Goal: Obtain resource: Obtain resource

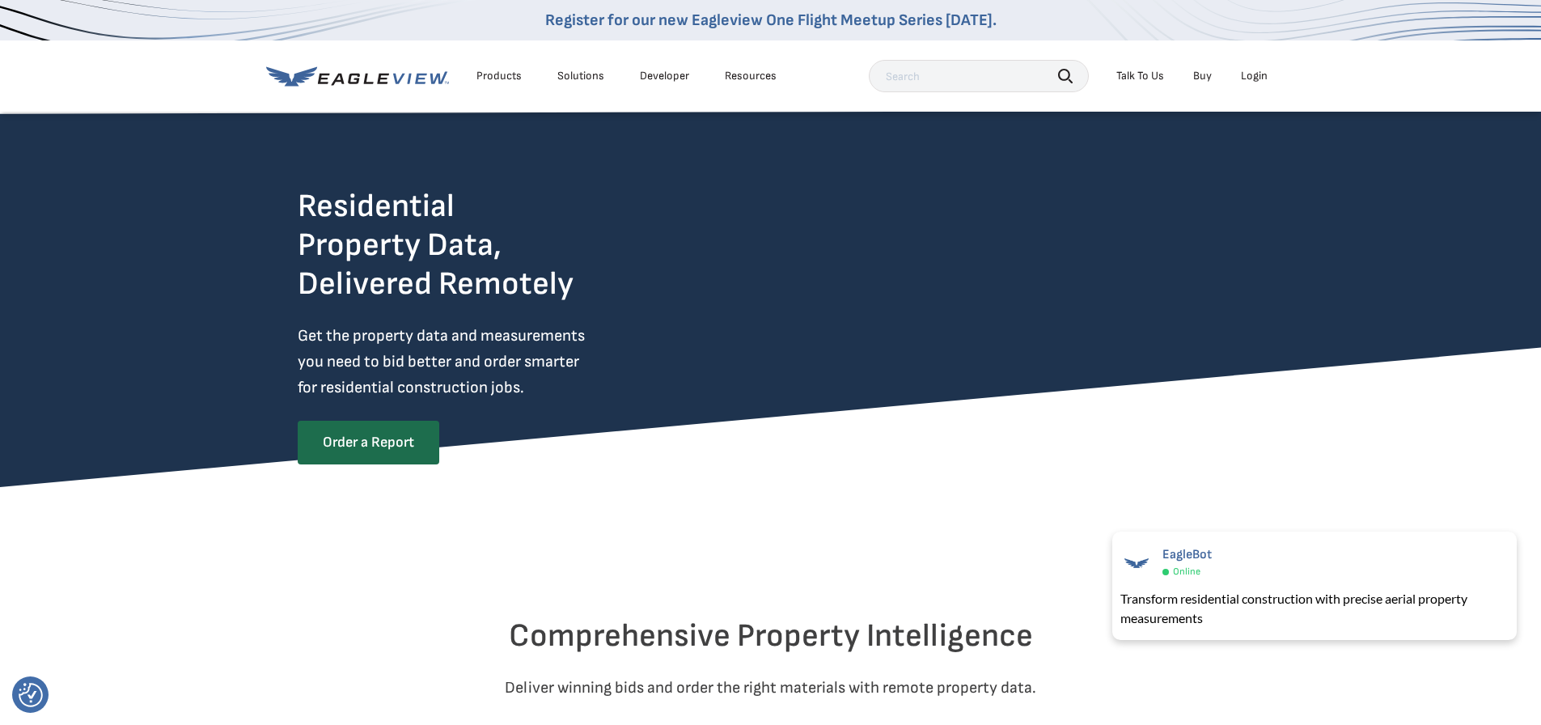
click at [494, 73] on div "Products" at bounding box center [498, 76] width 45 height 15
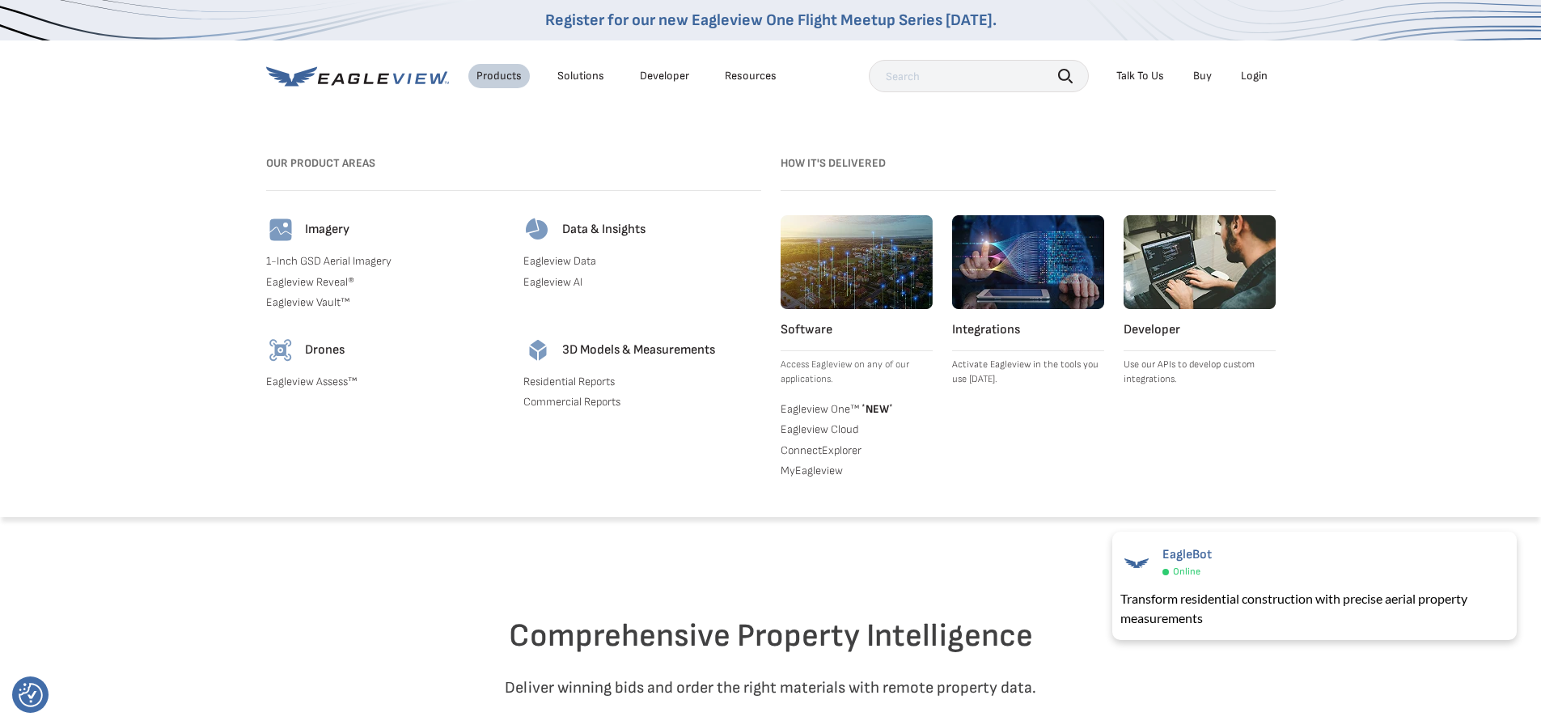
click at [559, 73] on div "Solutions" at bounding box center [580, 76] width 47 height 15
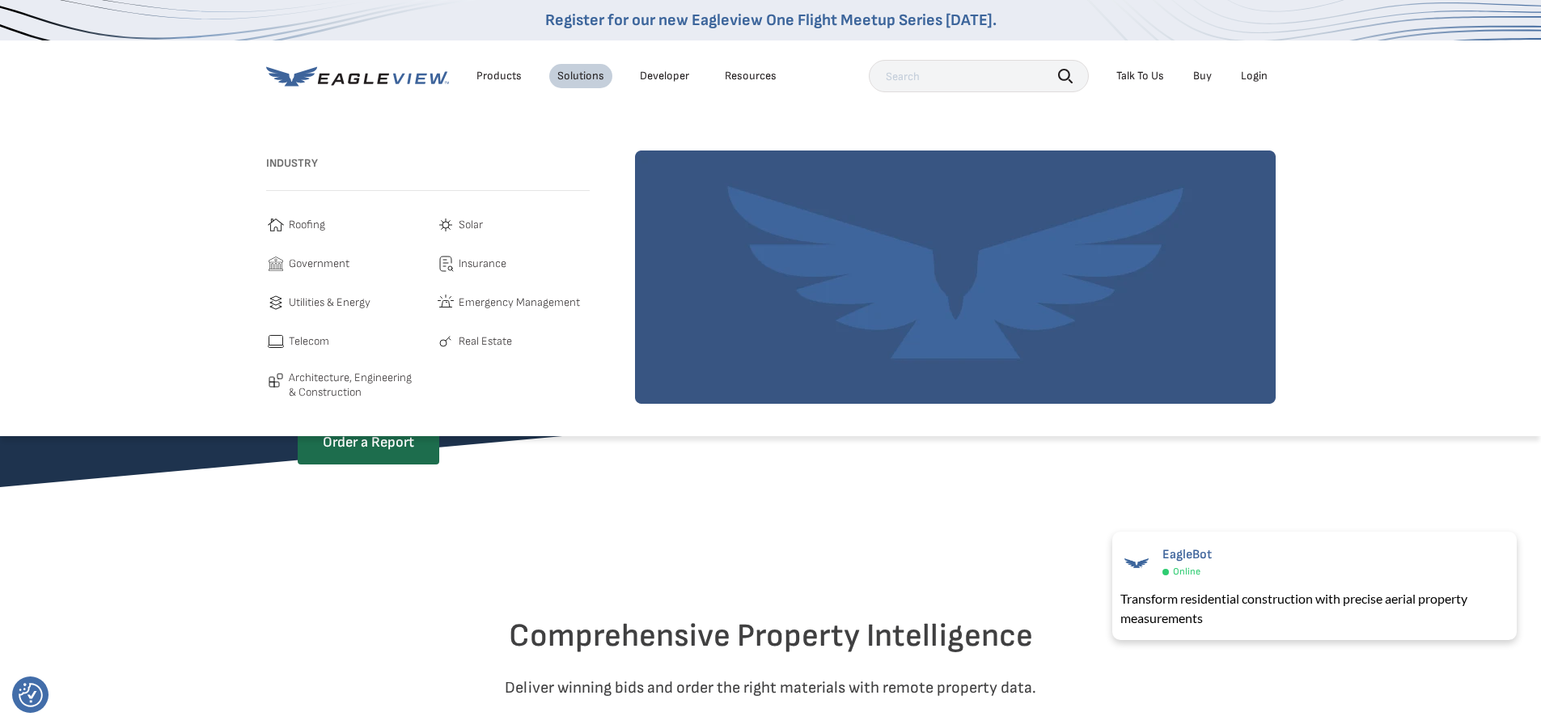
click at [664, 73] on link "Developer" at bounding box center [664, 76] width 49 height 15
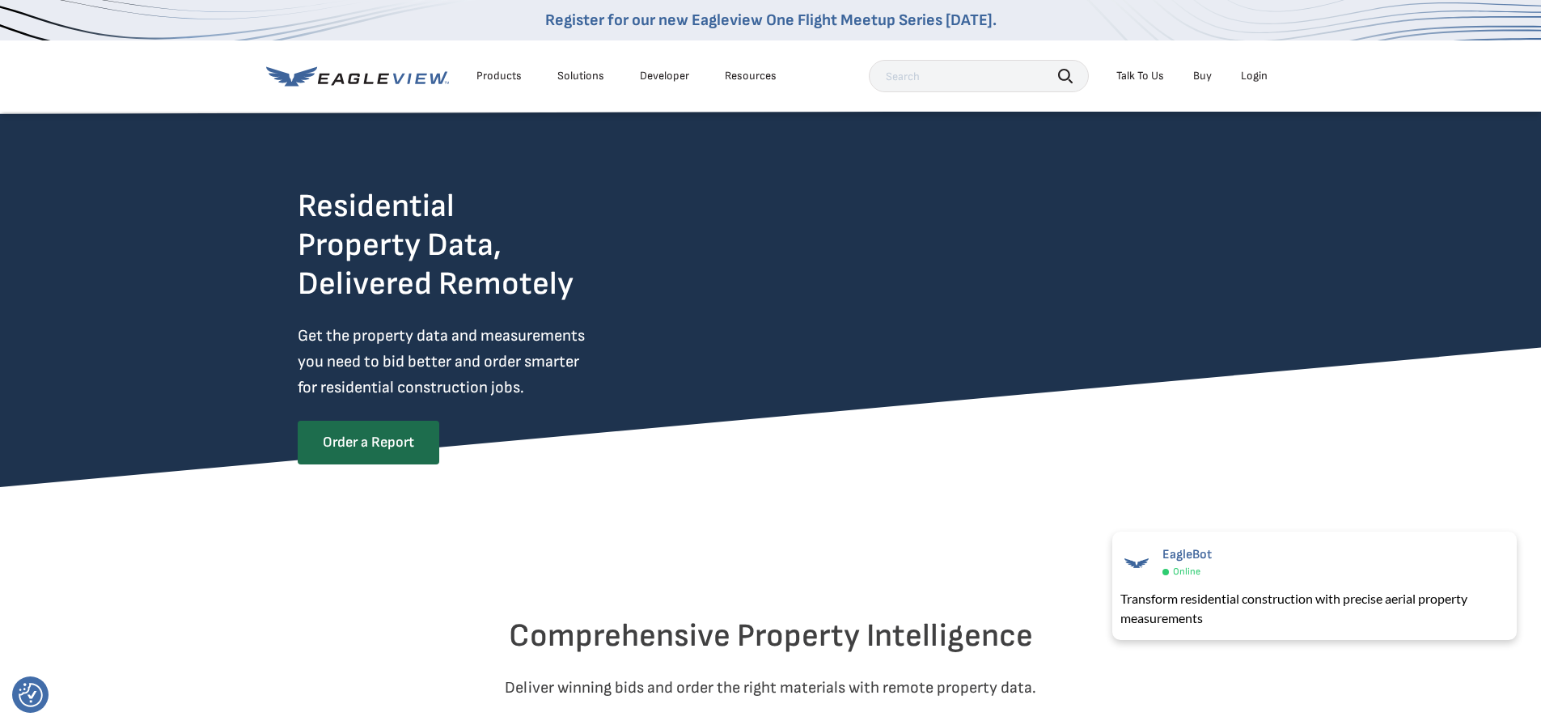
click at [569, 80] on div "Solutions" at bounding box center [580, 76] width 47 height 15
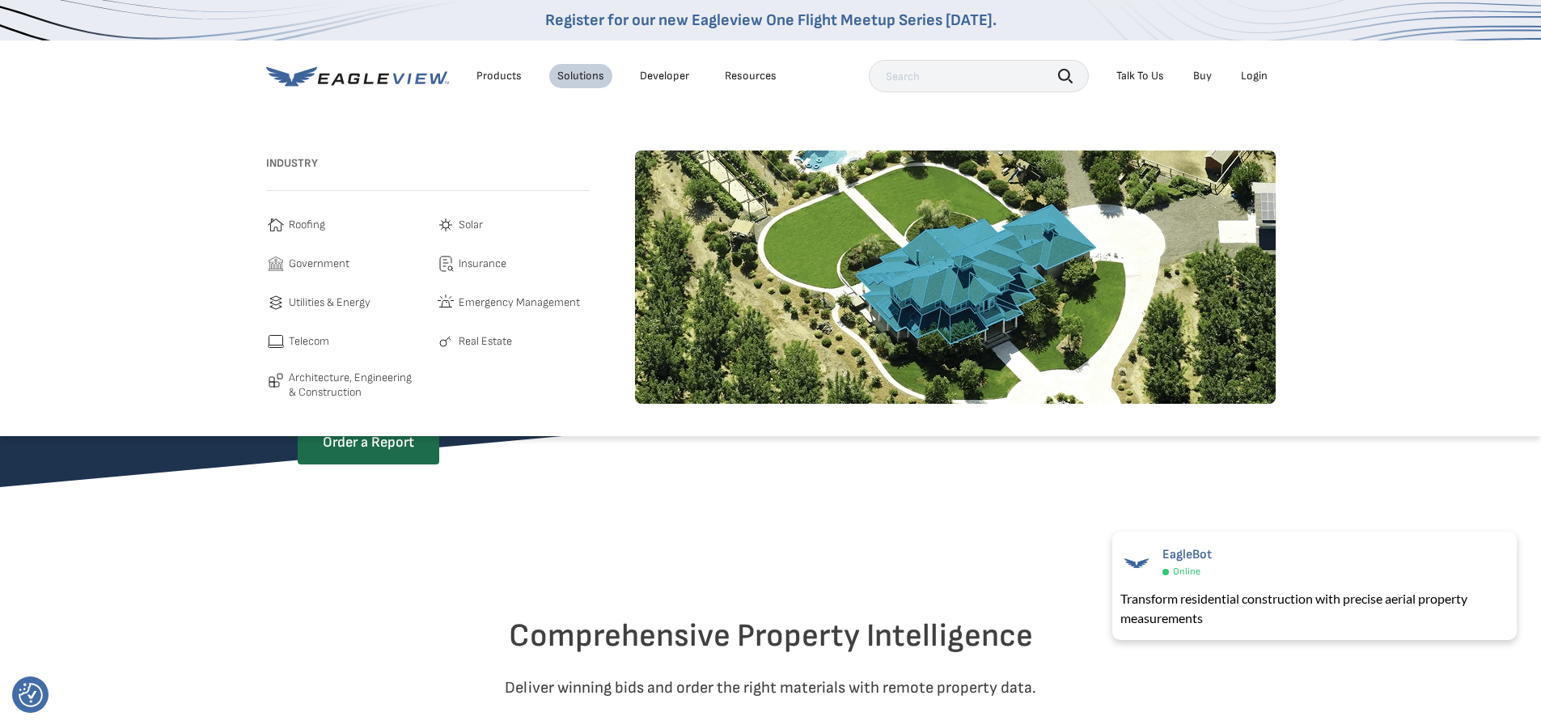
click at [295, 222] on span "Roofing" at bounding box center [307, 224] width 36 height 19
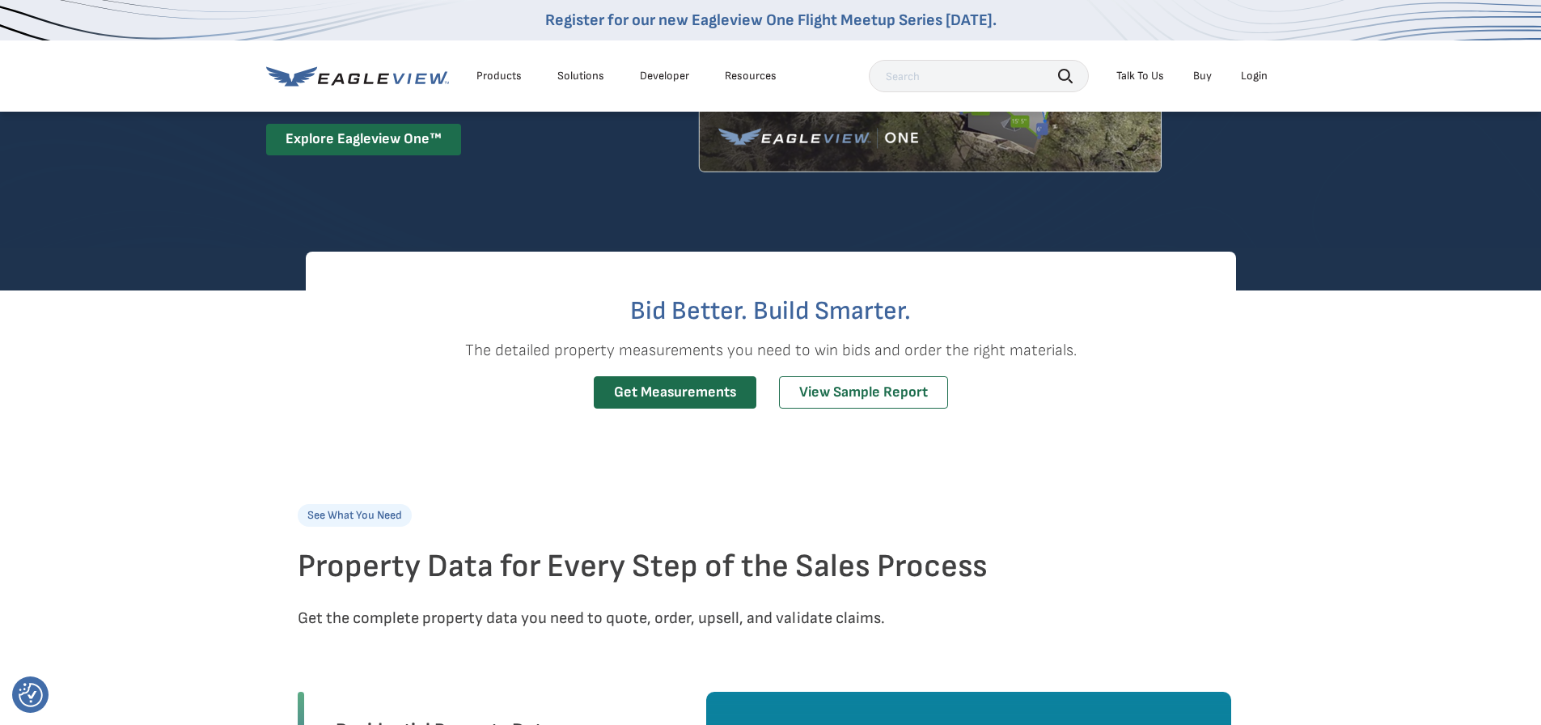
scroll to position [269, 0]
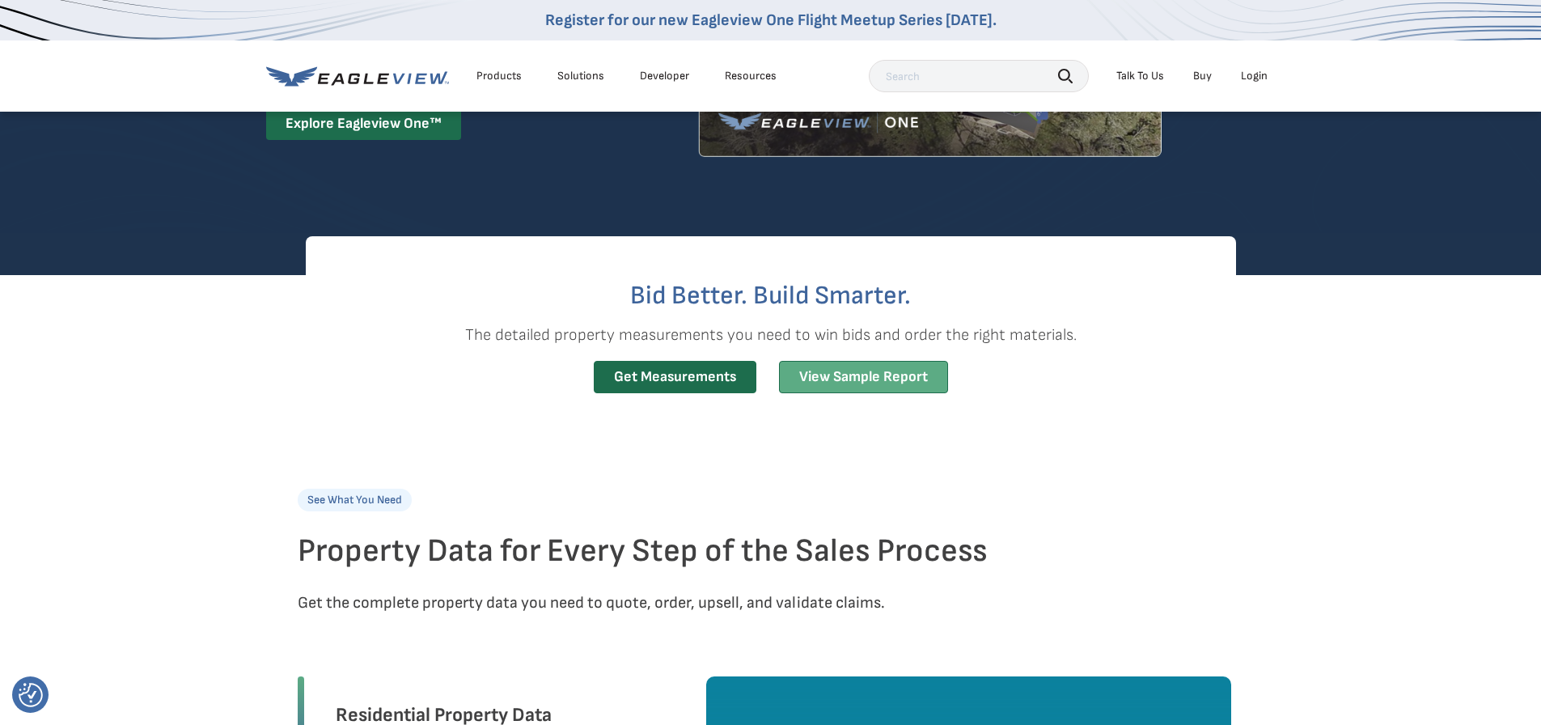
click at [834, 378] on link "View Sample Report" at bounding box center [863, 377] width 169 height 33
